Goal: Find specific page/section: Find specific page/section

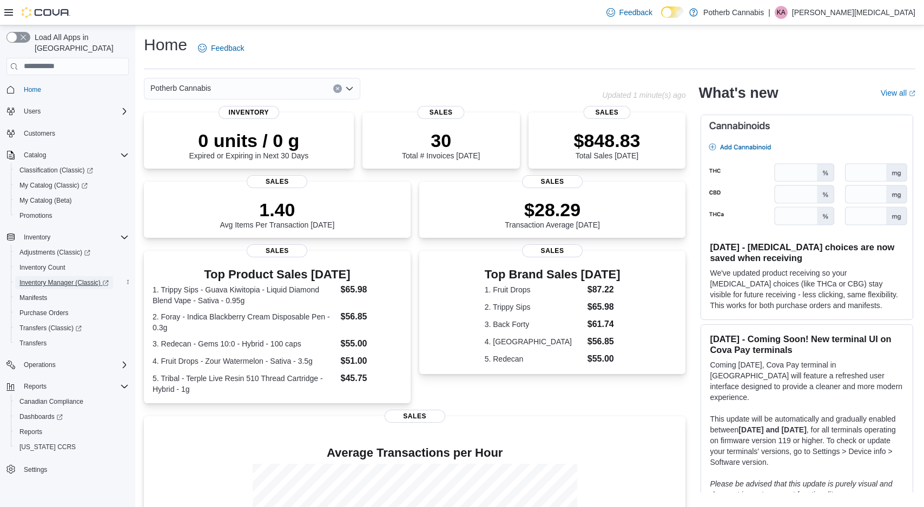
click at [56, 279] on span "Inventory Manager (Classic)" at bounding box center [63, 283] width 89 height 9
